Goal: Navigation & Orientation: Find specific page/section

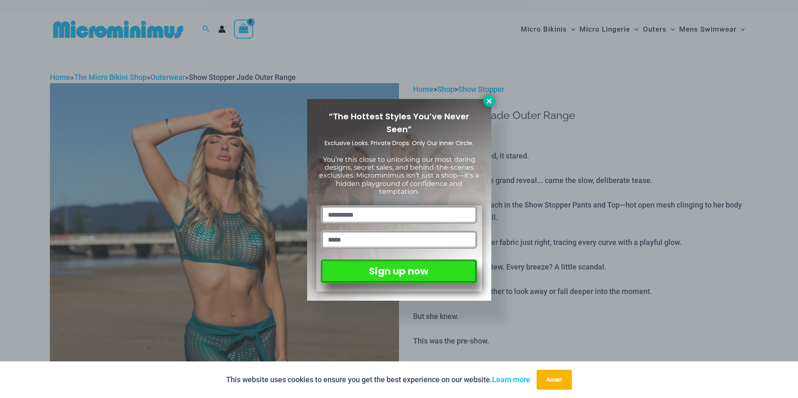
click at [491, 101] on icon at bounding box center [489, 100] width 7 height 7
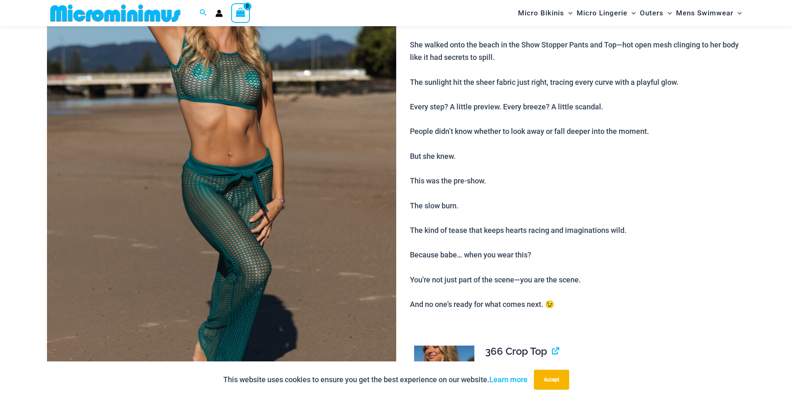
scroll to position [159, 0]
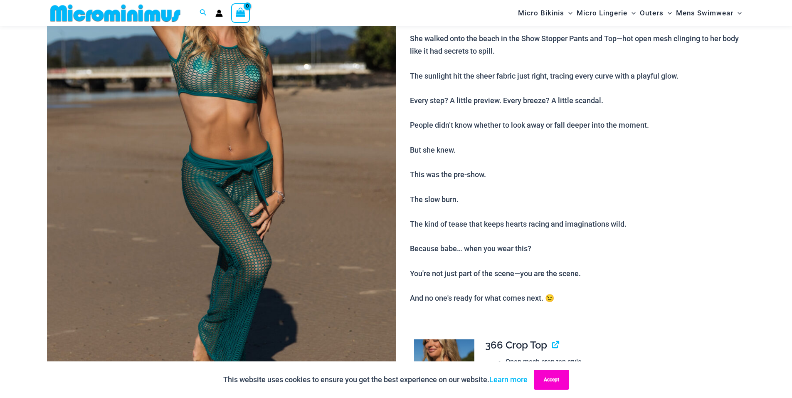
click at [551, 380] on button "Accept" at bounding box center [551, 380] width 35 height 20
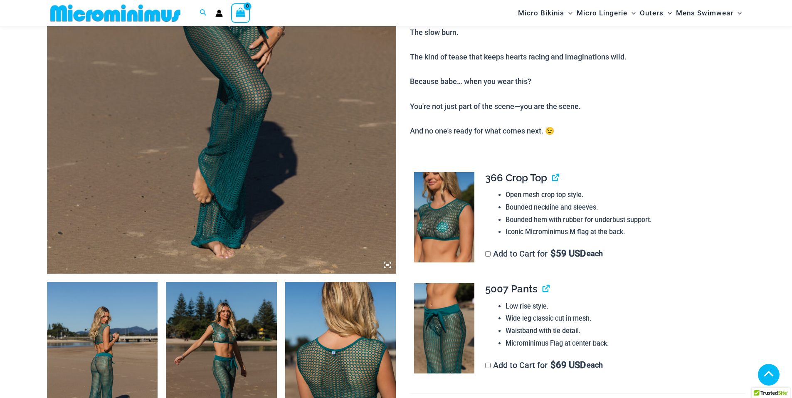
scroll to position [325, 0]
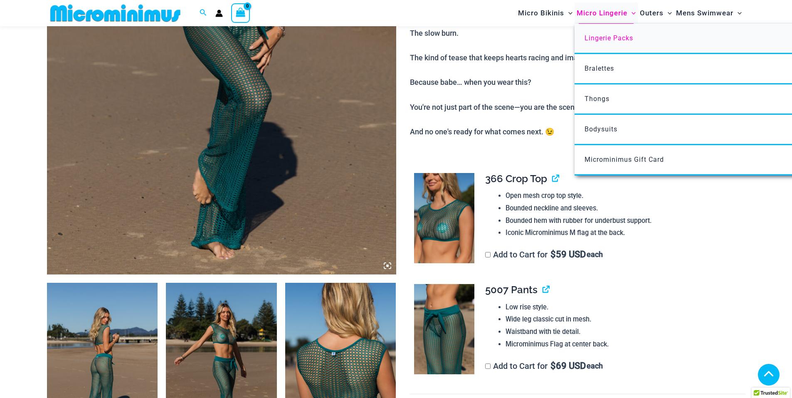
click at [600, 37] on span "Lingerie Packs" at bounding box center [609, 38] width 49 height 8
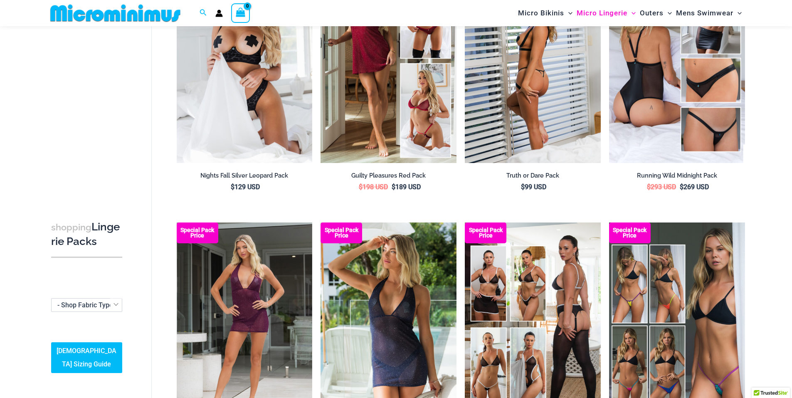
scroll to position [118, 0]
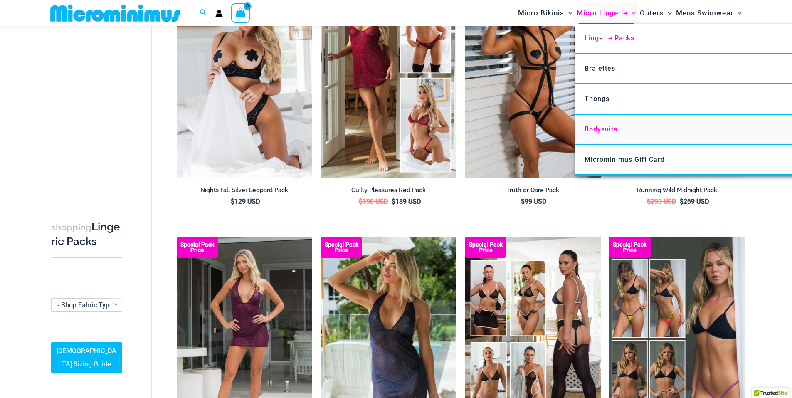
click at [605, 128] on span "Bodysuits" at bounding box center [601, 129] width 33 height 8
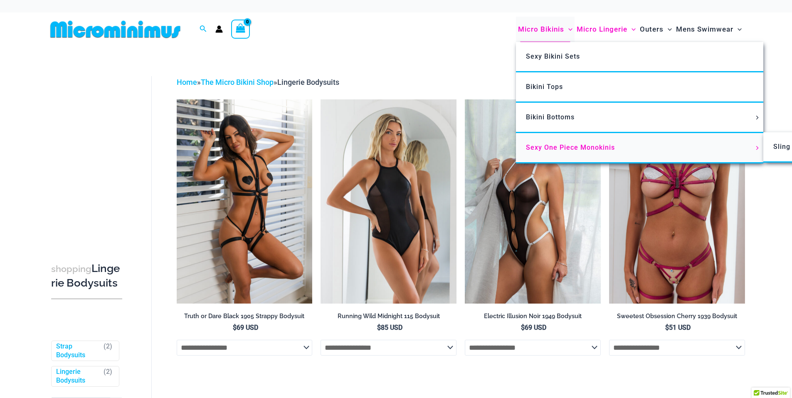
click at [542, 146] on span "Sexy One Piece Monokinis" at bounding box center [570, 147] width 89 height 8
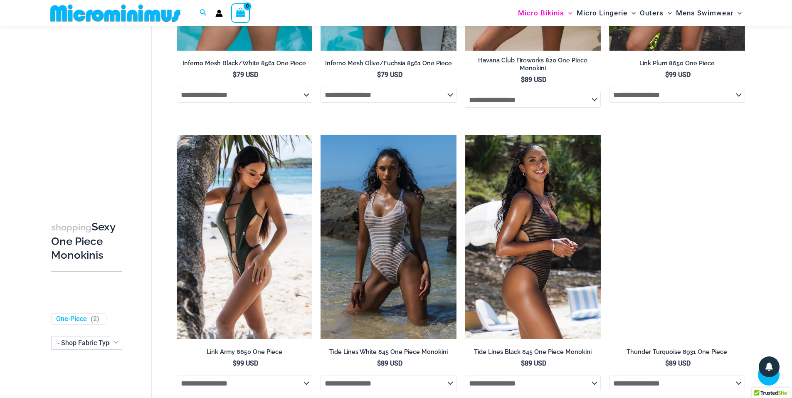
scroll to position [866, 0]
